Goal: Information Seeking & Learning: Learn about a topic

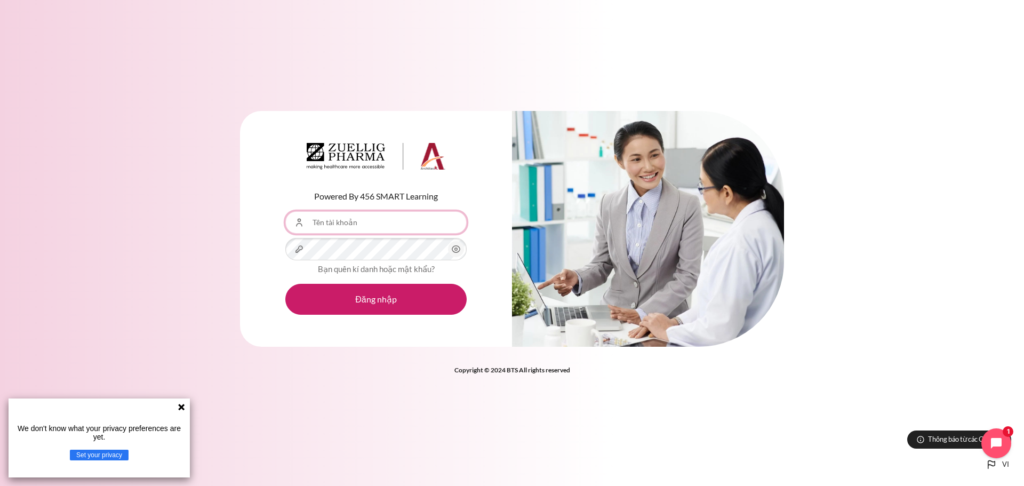
click at [381, 220] on input "Tên tài khoản" at bounding box center [375, 222] width 181 height 22
type input "[EMAIL_ADDRESS][DOMAIN_NAME]"
drag, startPoint x: 459, startPoint y: 246, endPoint x: 423, endPoint y: 277, distance: 46.9
click at [458, 247] on icon "Nội dung" at bounding box center [456, 249] width 13 height 13
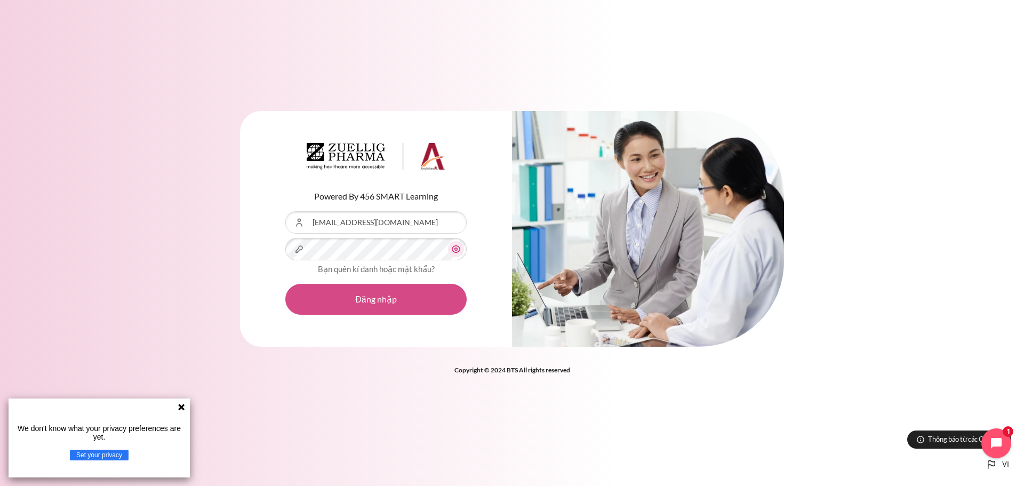
click at [405, 302] on button "Đăng nhập" at bounding box center [375, 299] width 181 height 31
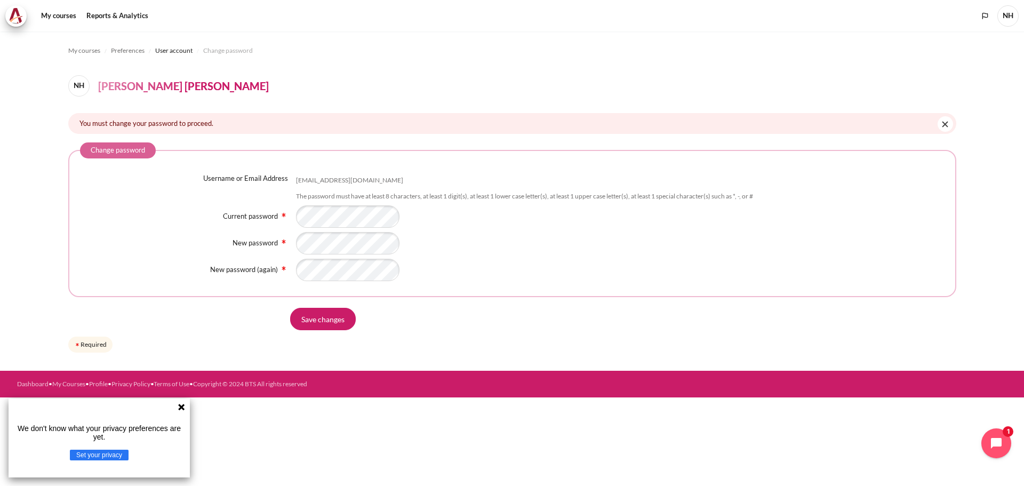
click at [672, 265] on div "Username or Email Address httnga@zuelligpharma.com The password must have at le…" at bounding box center [512, 227] width 864 height 108
click at [338, 325] on input "Save changes" at bounding box center [323, 319] width 66 height 22
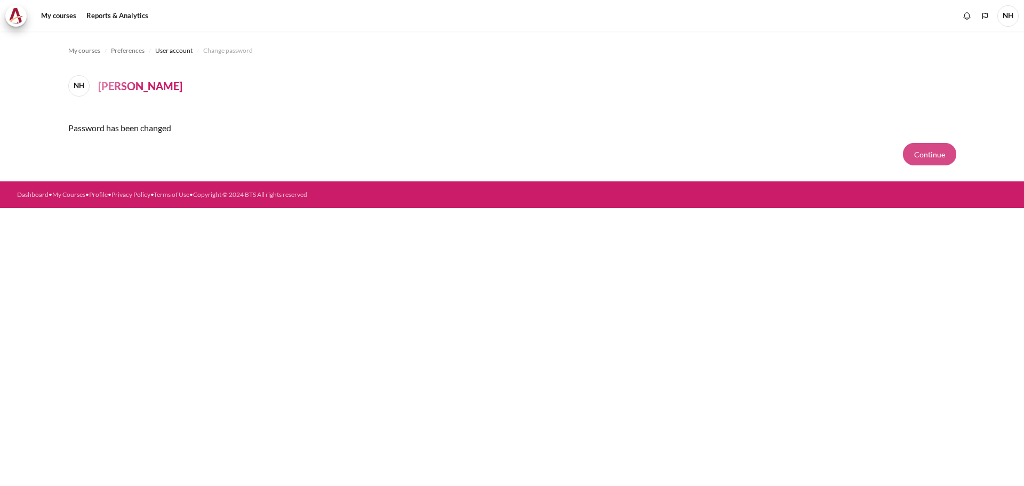
click at [924, 152] on button "Continue" at bounding box center [929, 154] width 53 height 22
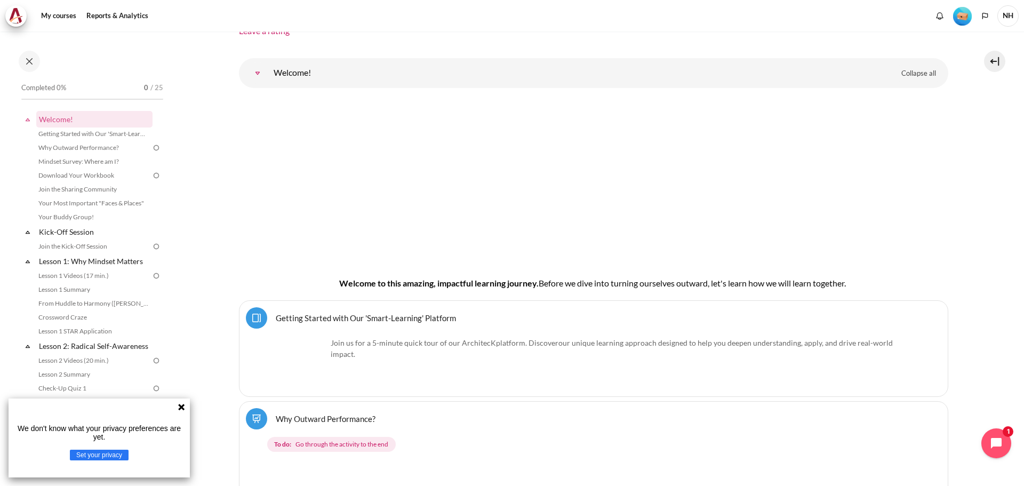
scroll to position [107, 0]
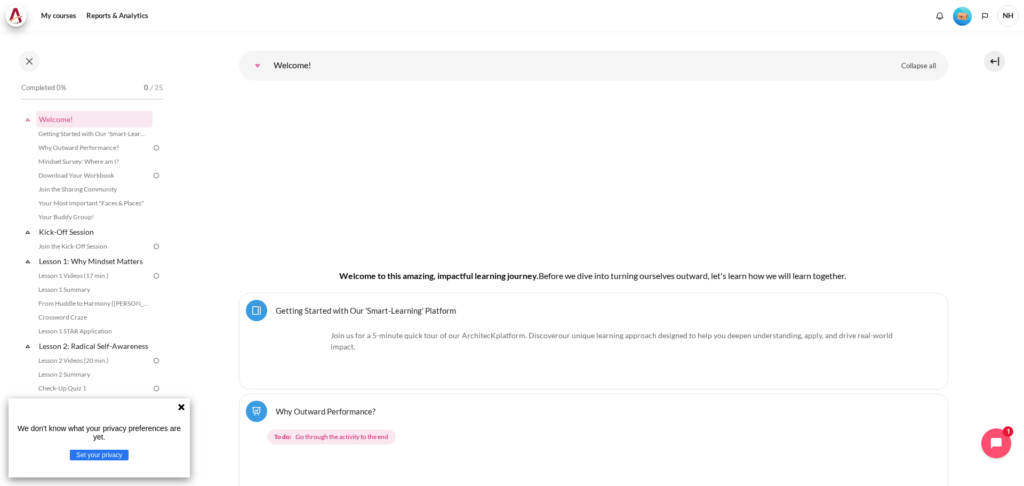
click at [180, 405] on icon at bounding box center [181, 407] width 6 height 6
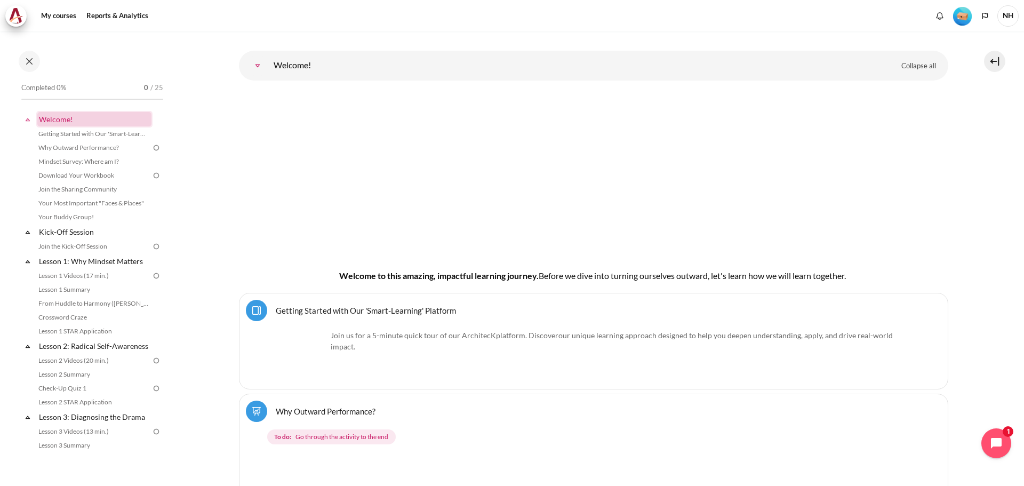
click at [71, 118] on link "Welcome!" at bounding box center [94, 119] width 114 height 14
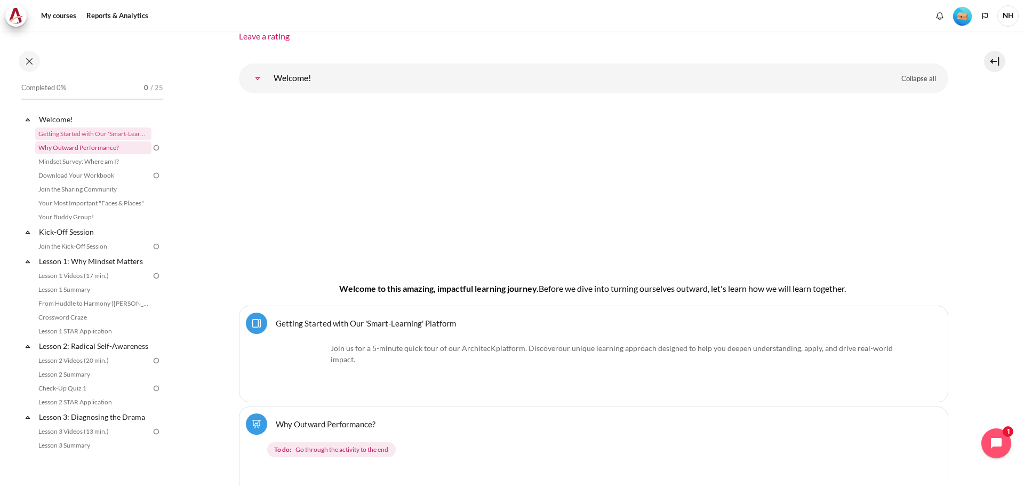
click at [57, 144] on link "Why Outward Performance?" at bounding box center [93, 147] width 116 height 13
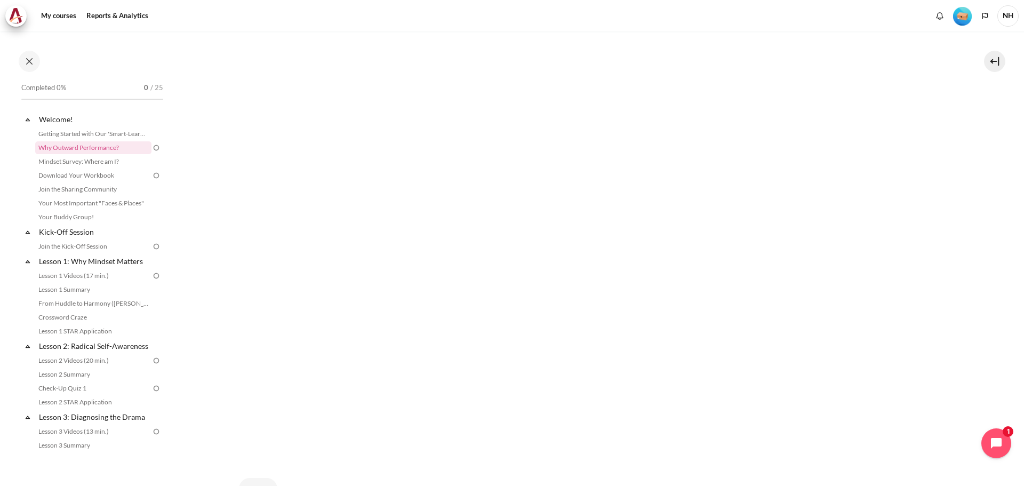
scroll to position [267, 0]
click at [54, 16] on link "My courses" at bounding box center [58, 15] width 43 height 21
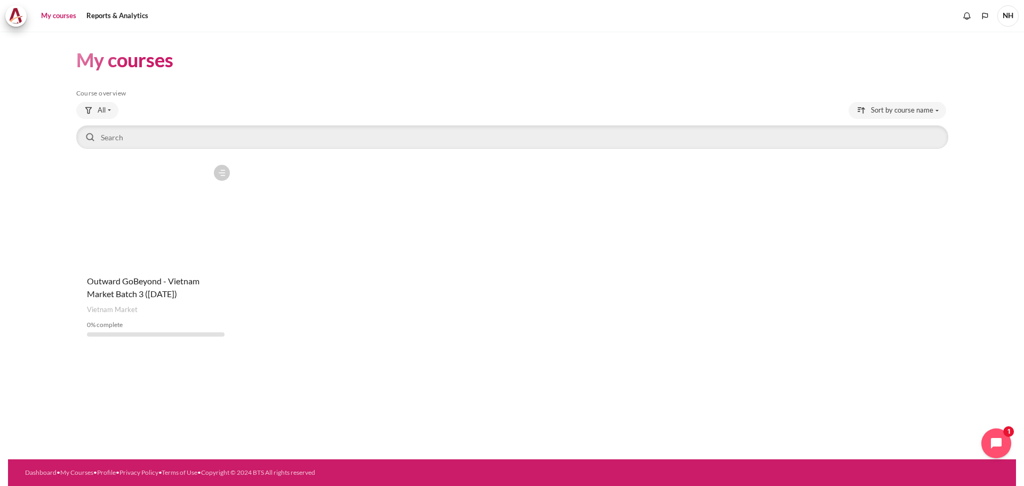
click at [132, 256] on figure "Content" at bounding box center [155, 212] width 159 height 107
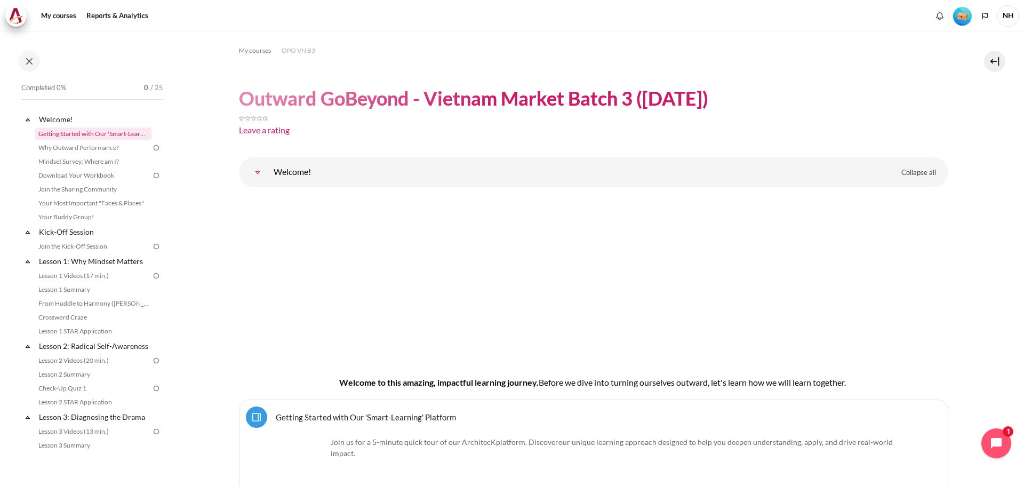
click at [72, 133] on link "Getting Started with Our 'Smart-Learning' Platform" at bounding box center [93, 133] width 116 height 13
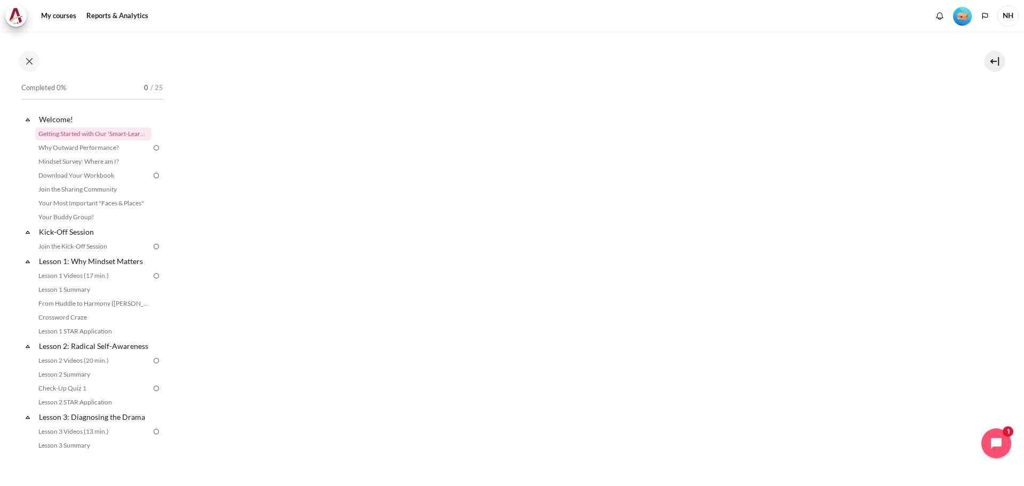
scroll to position [267, 0]
click at [965, 14] on img "Level #1" at bounding box center [962, 16] width 19 height 19
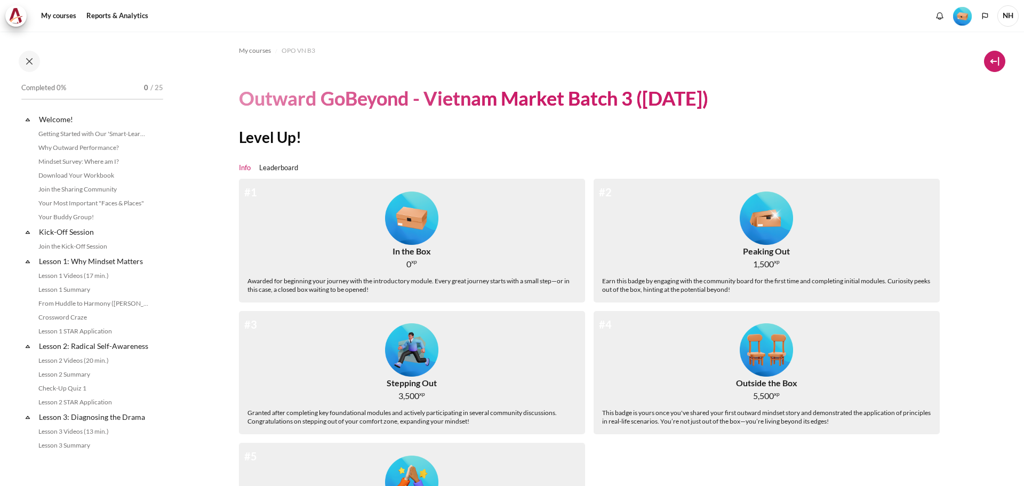
click at [997, 60] on button at bounding box center [994, 61] width 21 height 21
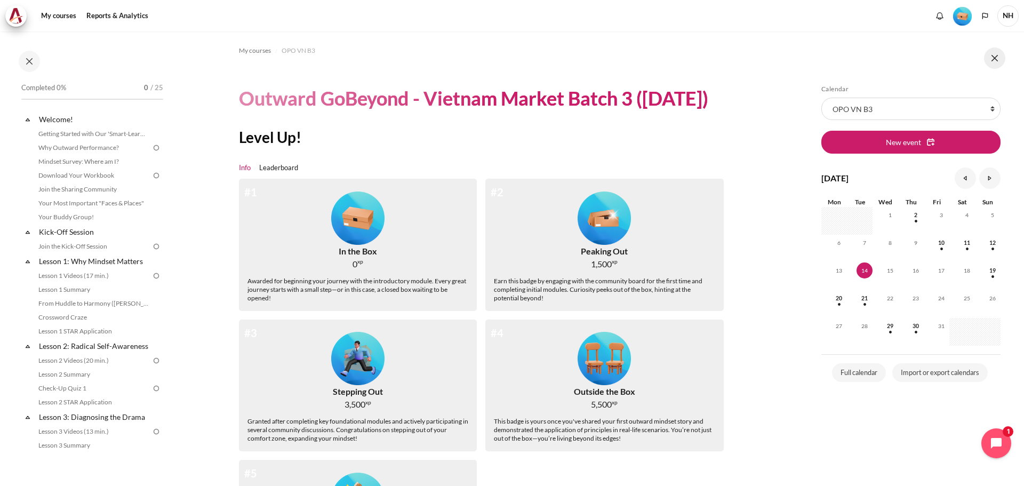
click at [994, 58] on button at bounding box center [994, 57] width 21 height 21
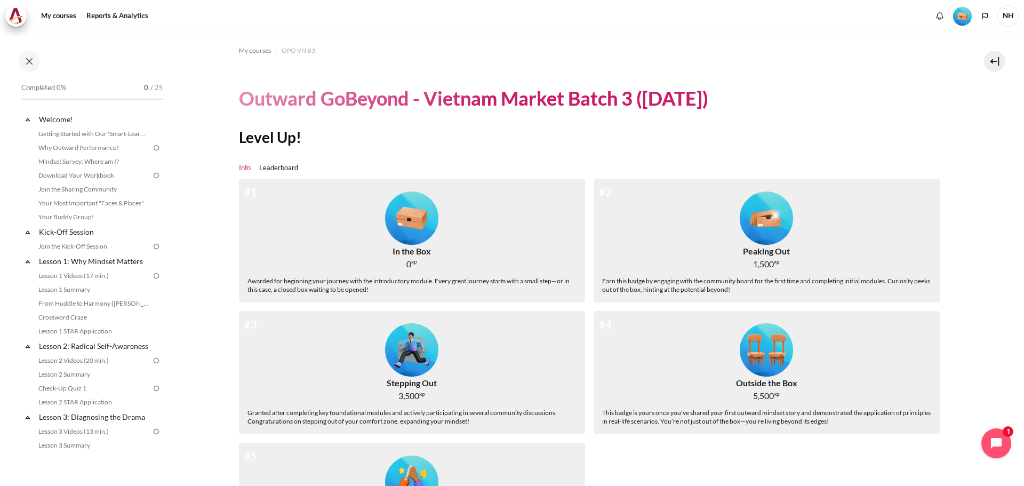
click at [1009, 14] on span "NH" at bounding box center [1007, 15] width 21 height 21
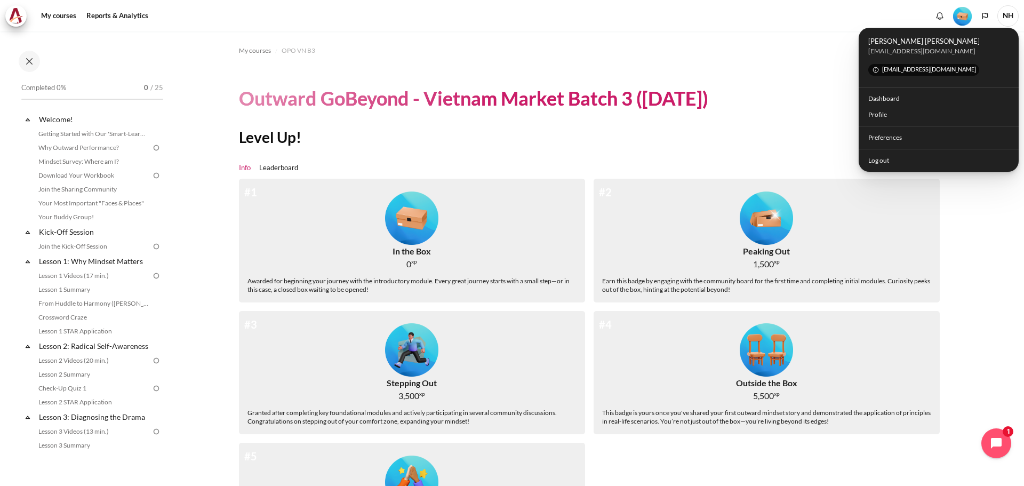
click at [825, 57] on ol "My courses OPO VN B3" at bounding box center [593, 50] width 709 height 17
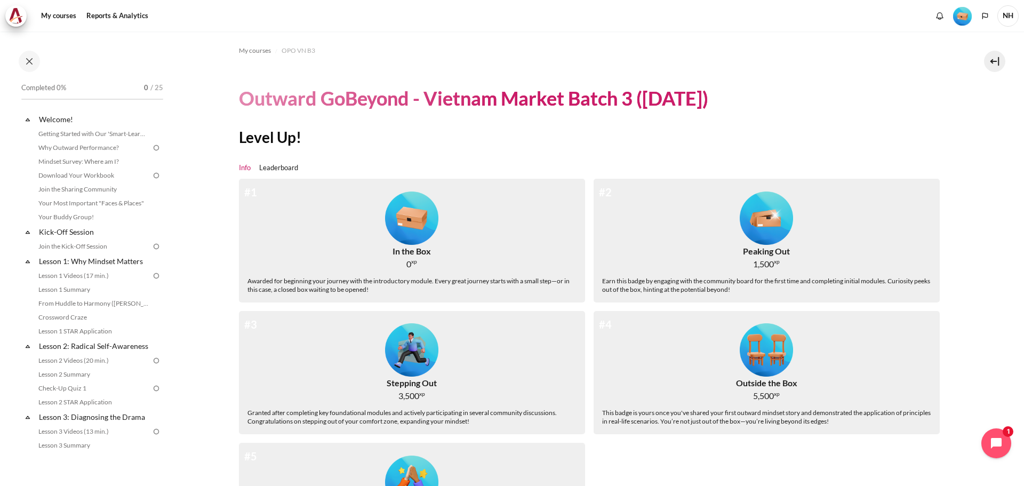
click at [959, 12] on img "Level #1" at bounding box center [962, 16] width 19 height 19
click at [86, 130] on link "Getting Started with Our 'Smart-Learning' Platform" at bounding box center [93, 133] width 116 height 13
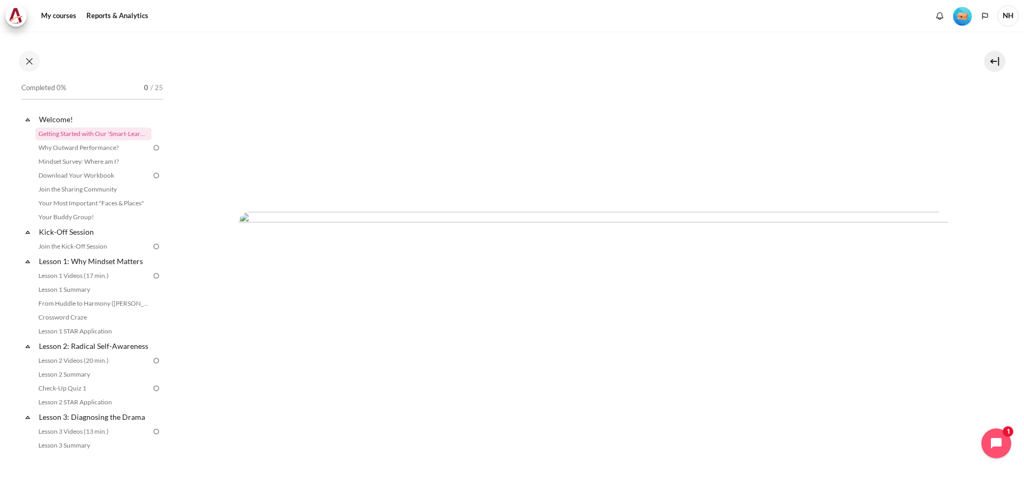
scroll to position [587, 0]
click at [105, 146] on link "Why Outward Performance?" at bounding box center [93, 147] width 116 height 13
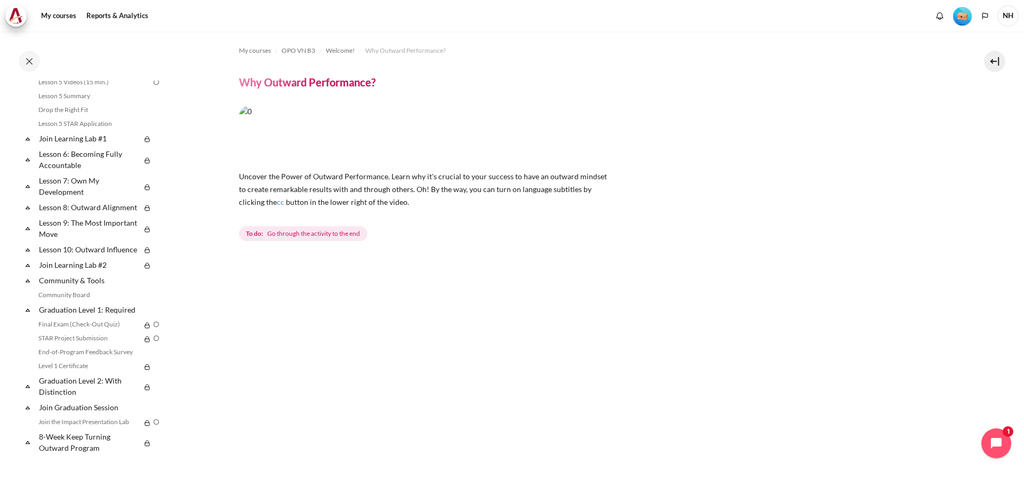
scroll to position [564, 0]
click at [78, 288] on link "Community Board" at bounding box center [93, 294] width 116 height 13
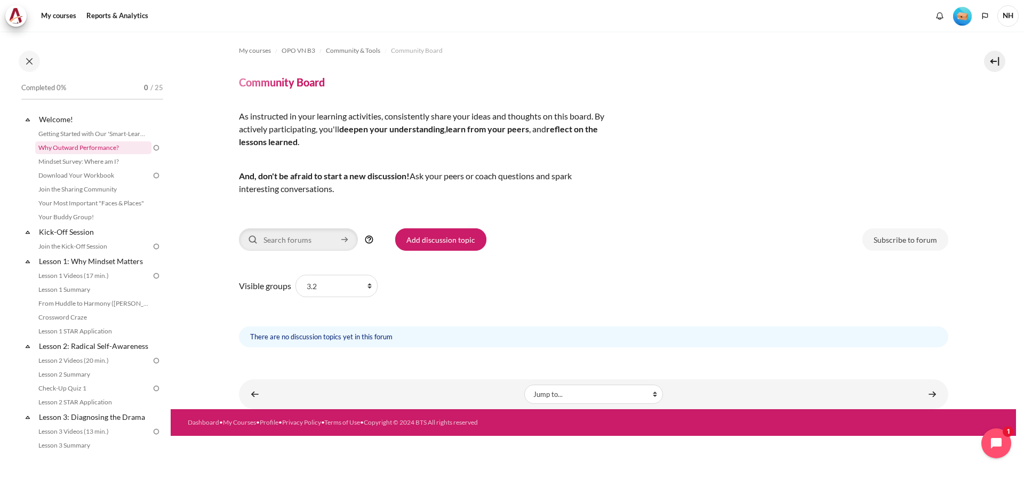
click at [107, 151] on link "Why Outward Performance?" at bounding box center [93, 147] width 116 height 13
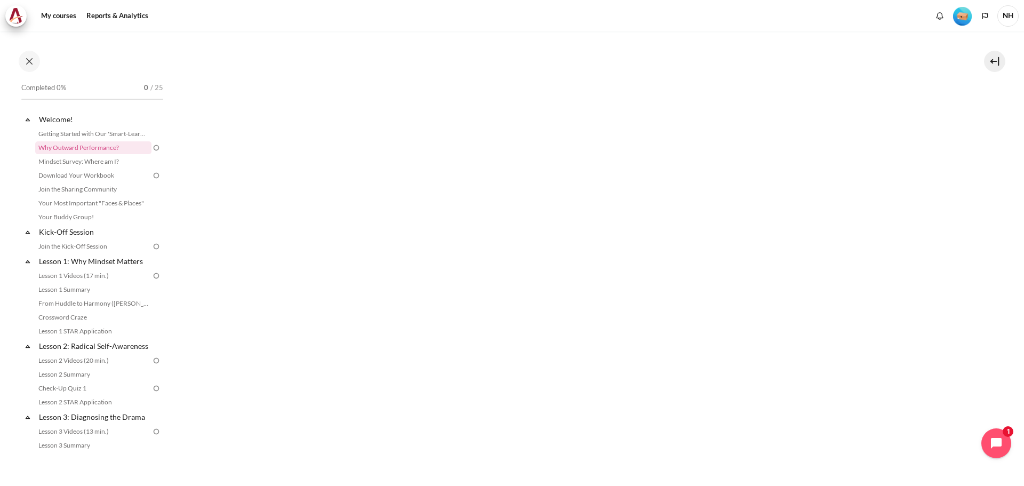
scroll to position [267, 0]
click at [989, 320] on section "My courses OPO VN B3 Welcome! Why Outward Performance? Why Outward Performance?…" at bounding box center [593, 159] width 845 height 789
click at [260, 427] on button "Next" at bounding box center [258, 431] width 38 height 22
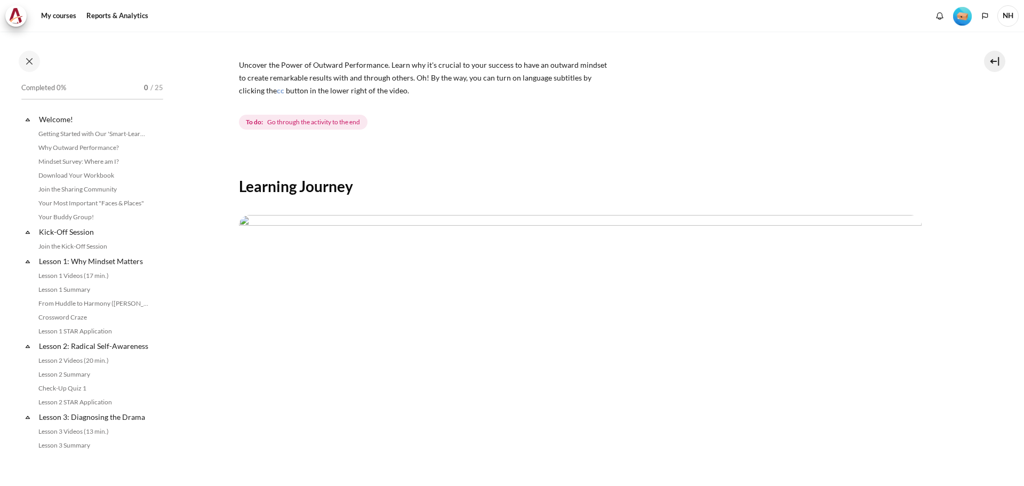
scroll to position [107, 0]
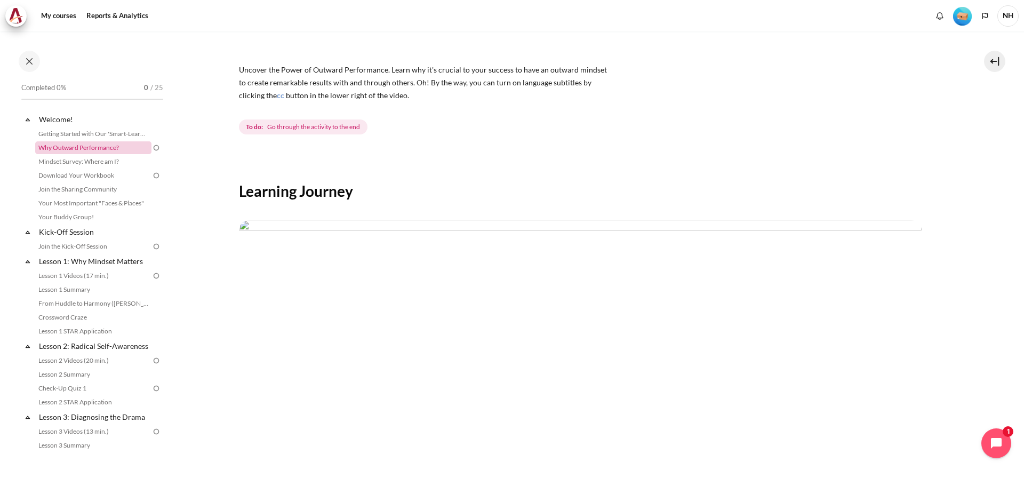
click at [83, 146] on link "Why Outward Performance?" at bounding box center [93, 147] width 116 height 13
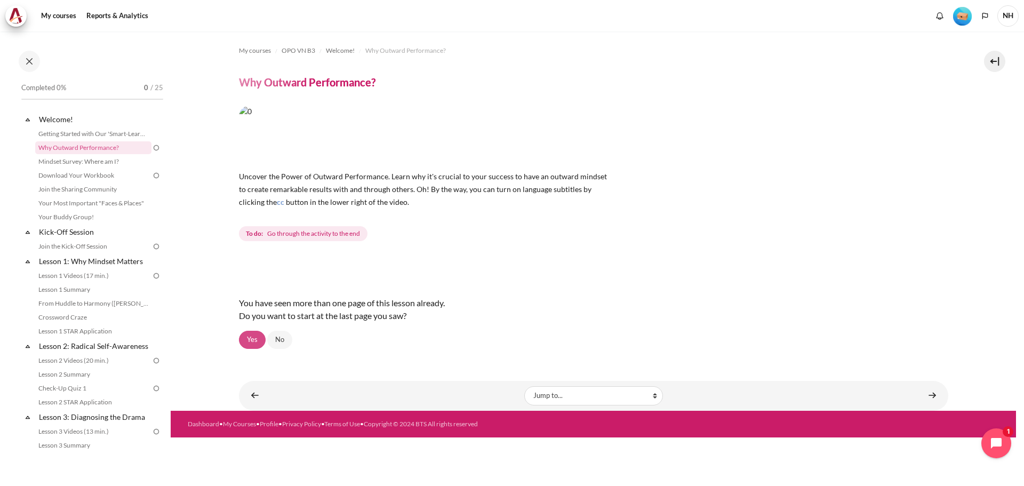
click at [259, 333] on link "Yes" at bounding box center [252, 340] width 27 height 18
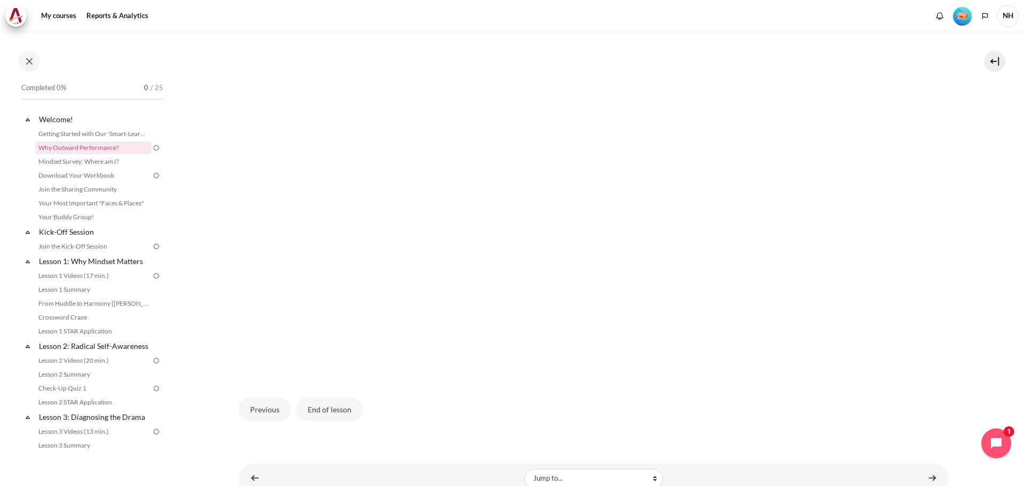
scroll to position [314, 0]
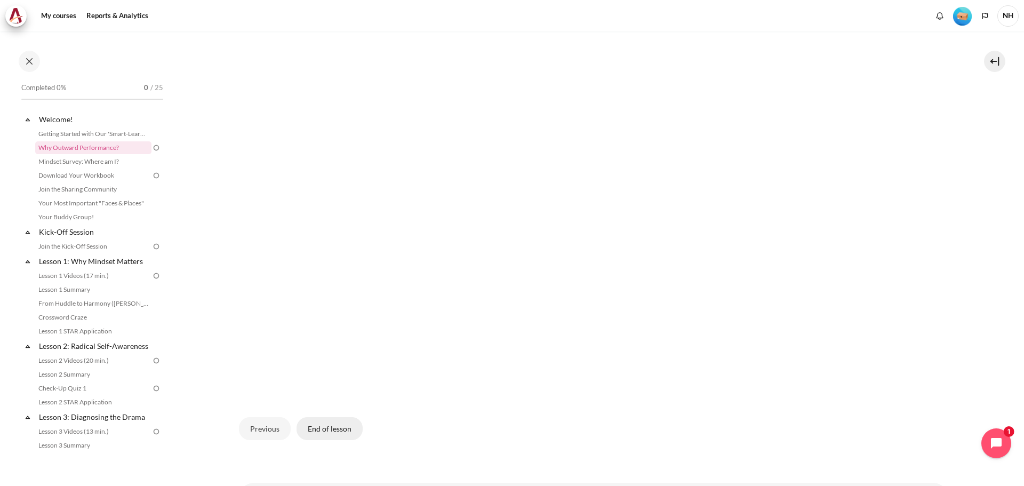
click at [331, 429] on button "End of lesson" at bounding box center [329, 428] width 66 height 22
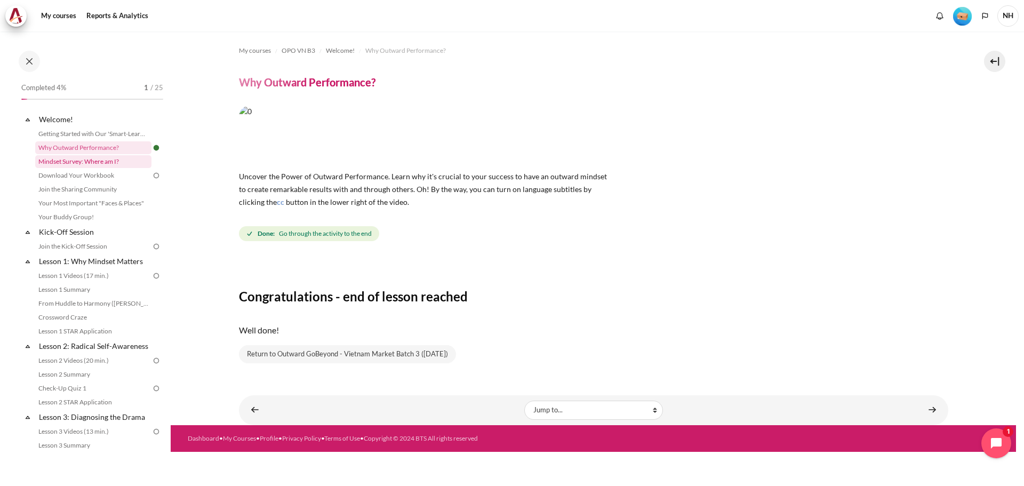
click at [85, 160] on link "Mindset Survey: Where am I?" at bounding box center [93, 161] width 116 height 13
